Goal: Navigation & Orientation: Find specific page/section

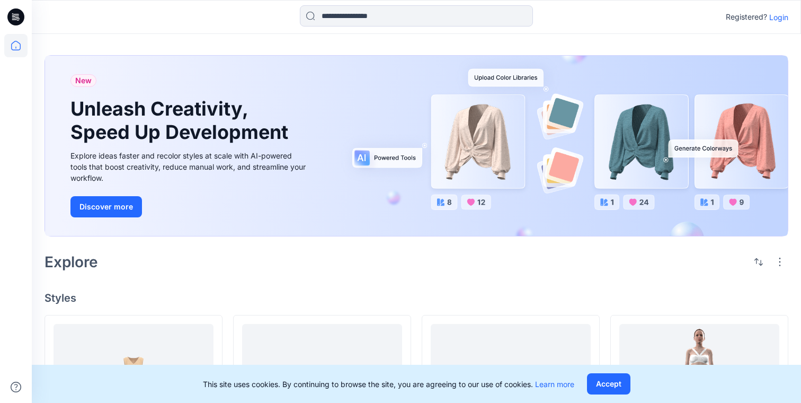
click at [781, 20] on p "Login" at bounding box center [778, 17] width 19 height 11
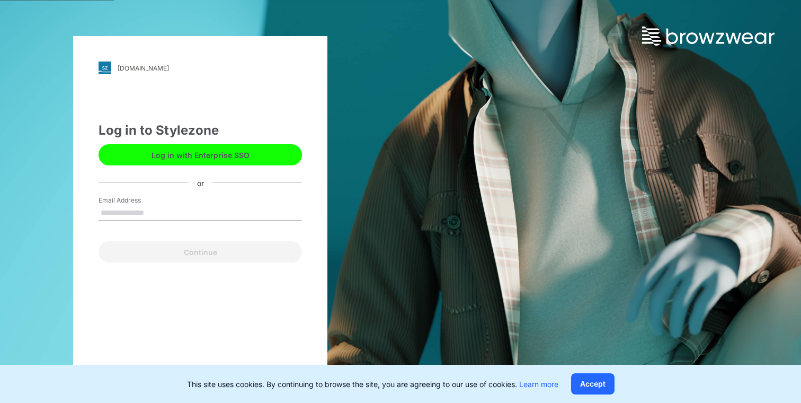
click at [212, 164] on button "Log in with Enterprise SSO" at bounding box center [200, 154] width 203 height 21
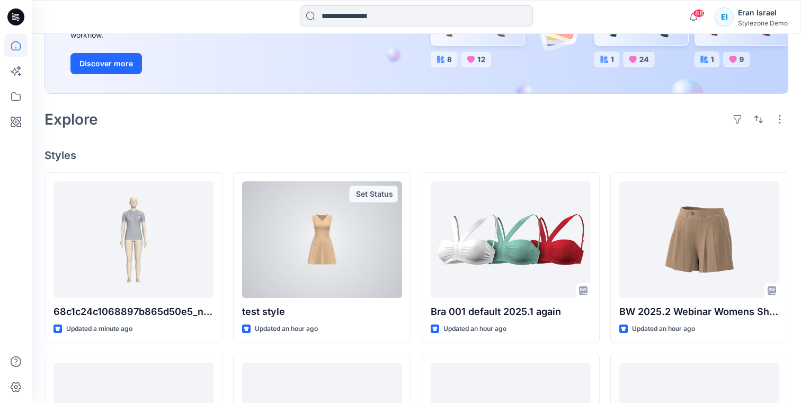
scroll to position [180, 0]
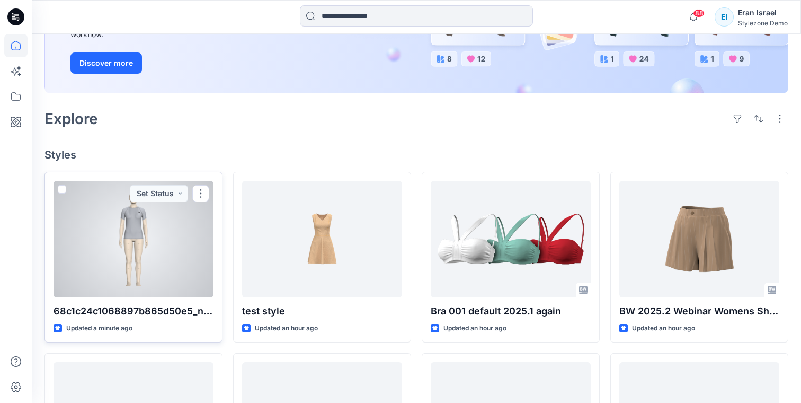
click at [140, 247] on div at bounding box center [133, 239] width 160 height 117
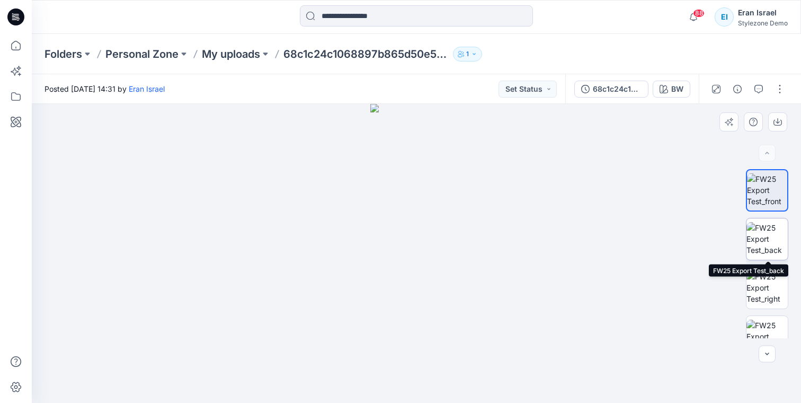
click at [758, 231] on img at bounding box center [766, 238] width 41 height 33
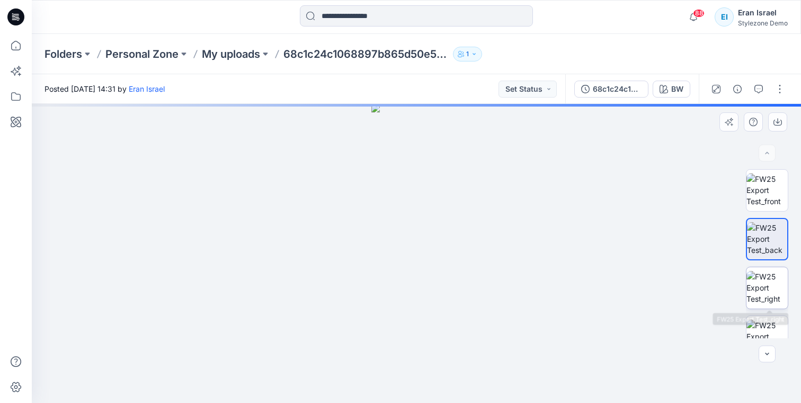
click at [760, 278] on img at bounding box center [766, 287] width 41 height 33
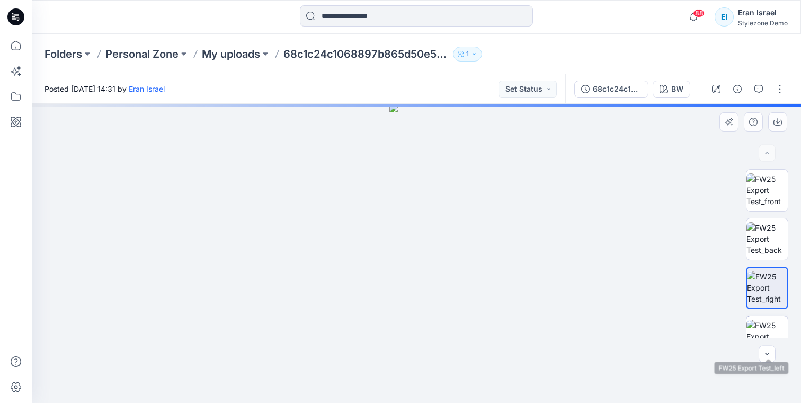
click at [761, 326] on img at bounding box center [766, 335] width 41 height 33
